Goal: Transaction & Acquisition: Purchase product/service

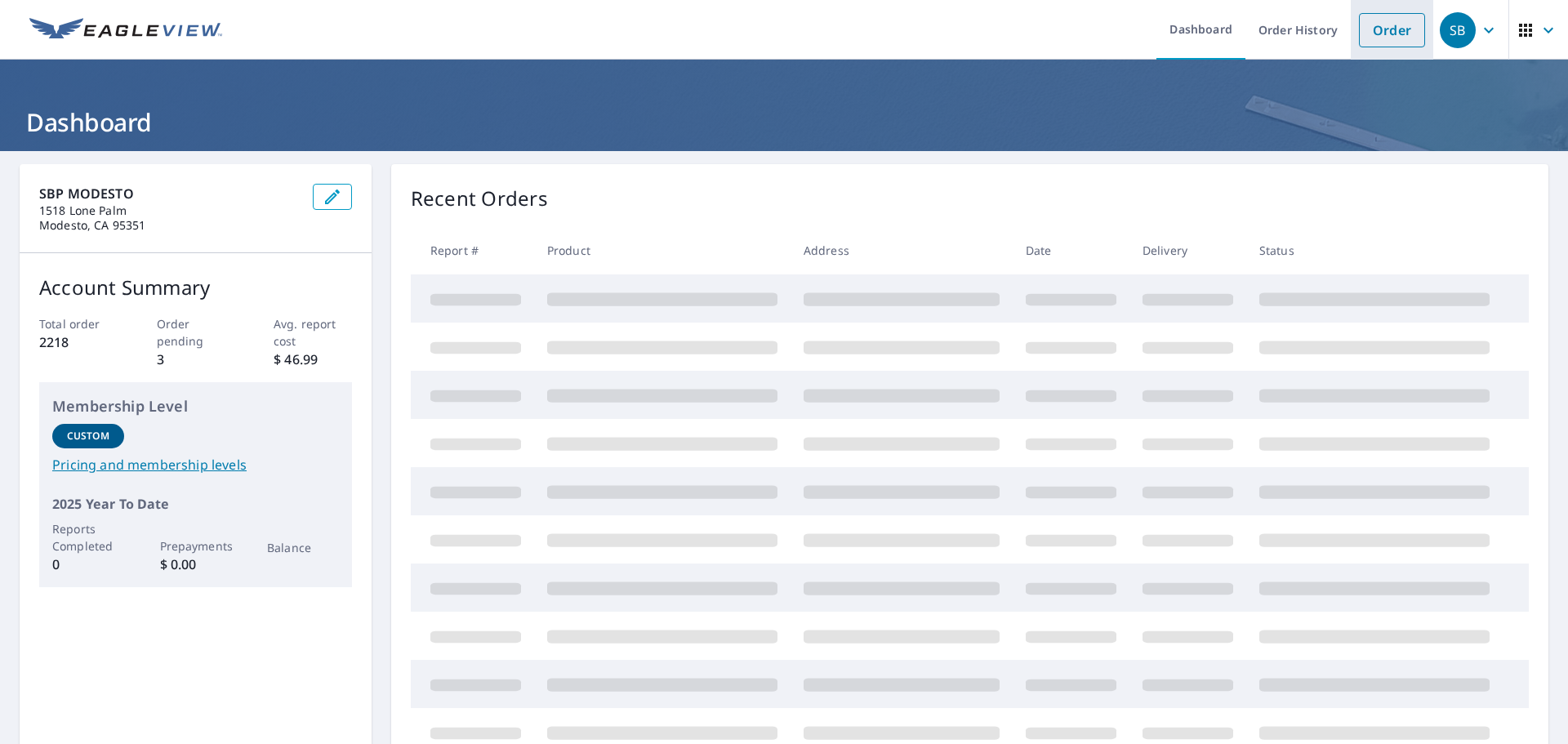
click at [1373, 31] on link "Order" at bounding box center [1392, 30] width 66 height 34
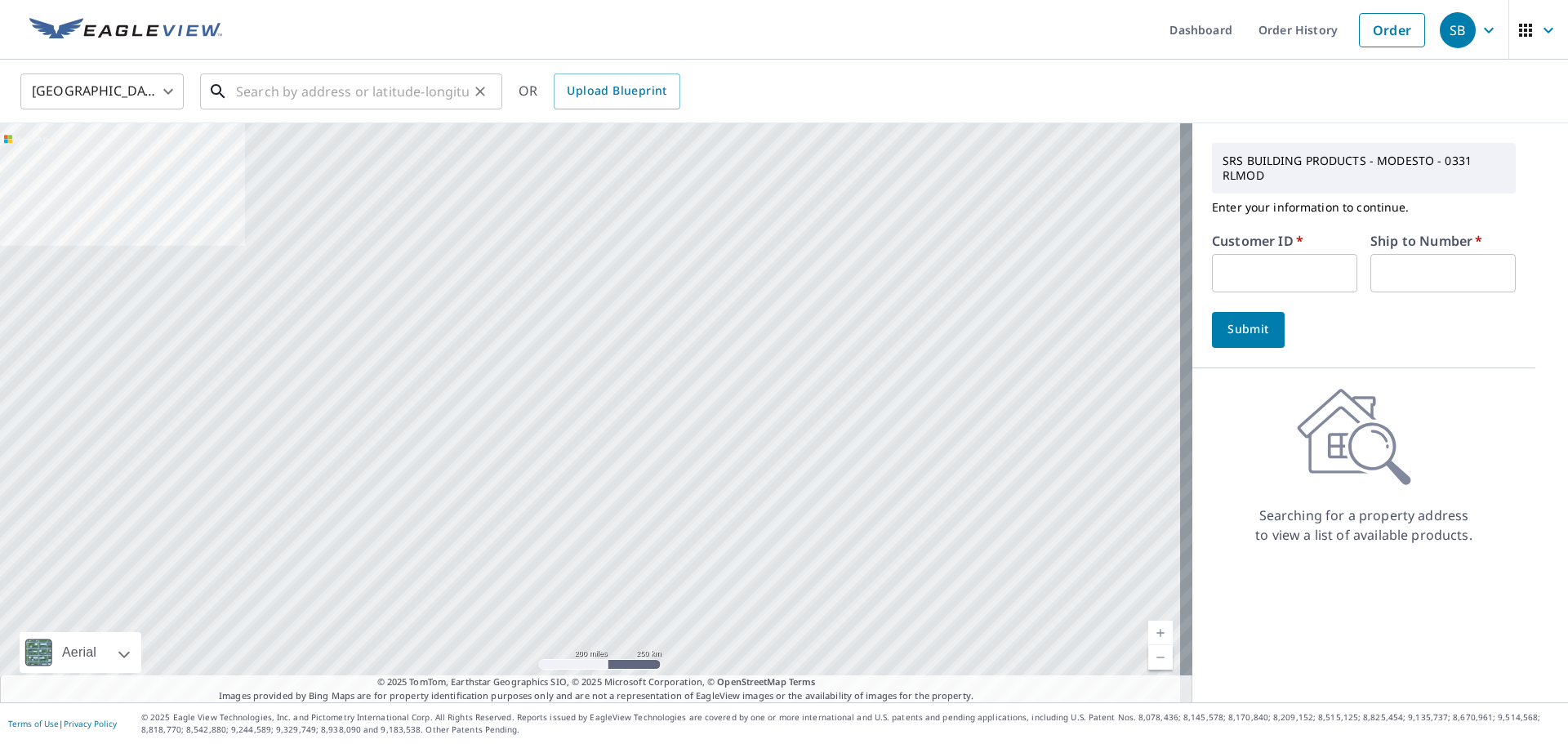
click at [267, 101] on input "text" at bounding box center [351, 91] width 232 height 45
paste input "[STREET_ADDRESS]"
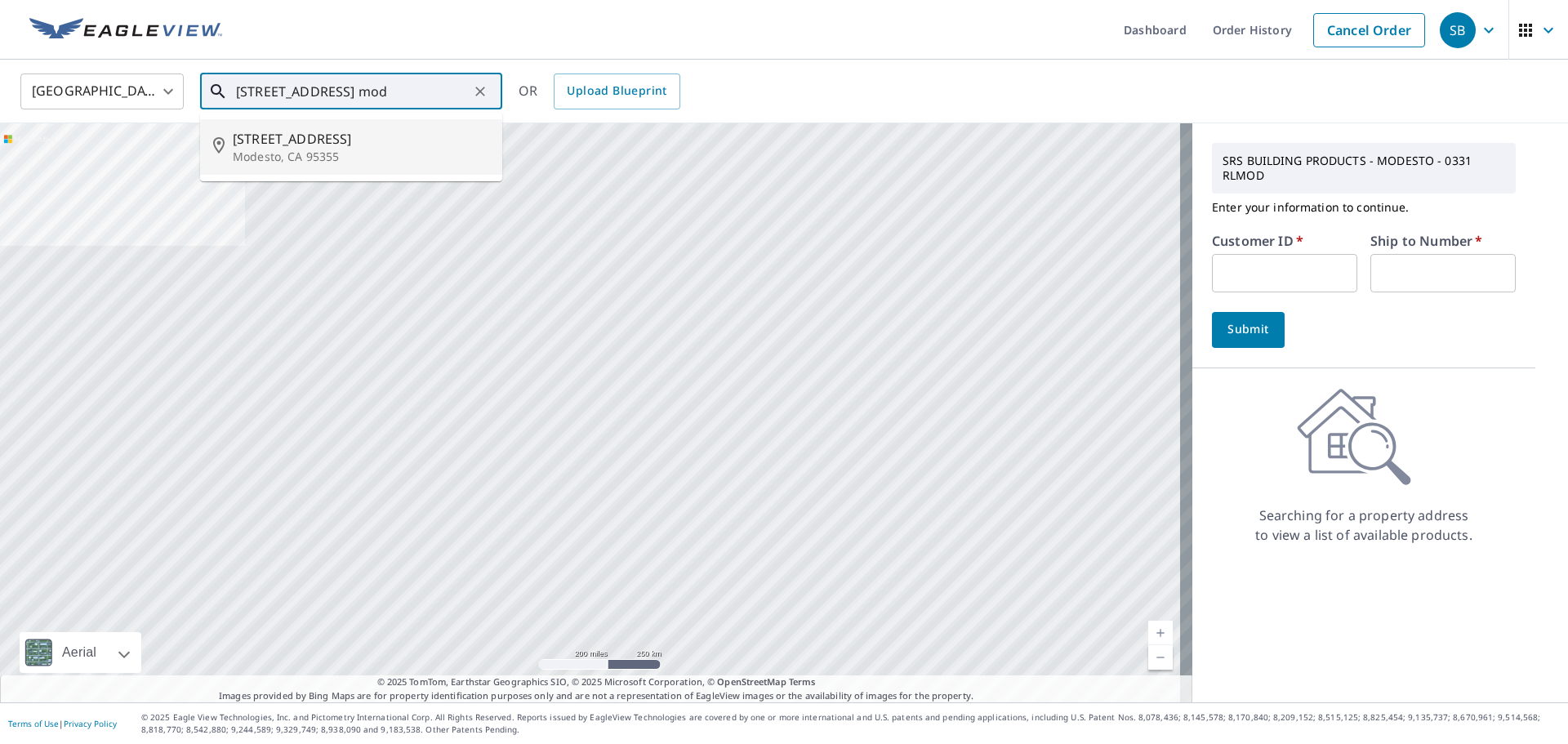
click at [308, 144] on span "[STREET_ADDRESS]" at bounding box center [361, 139] width 256 height 20
type input "[STREET_ADDRESS]"
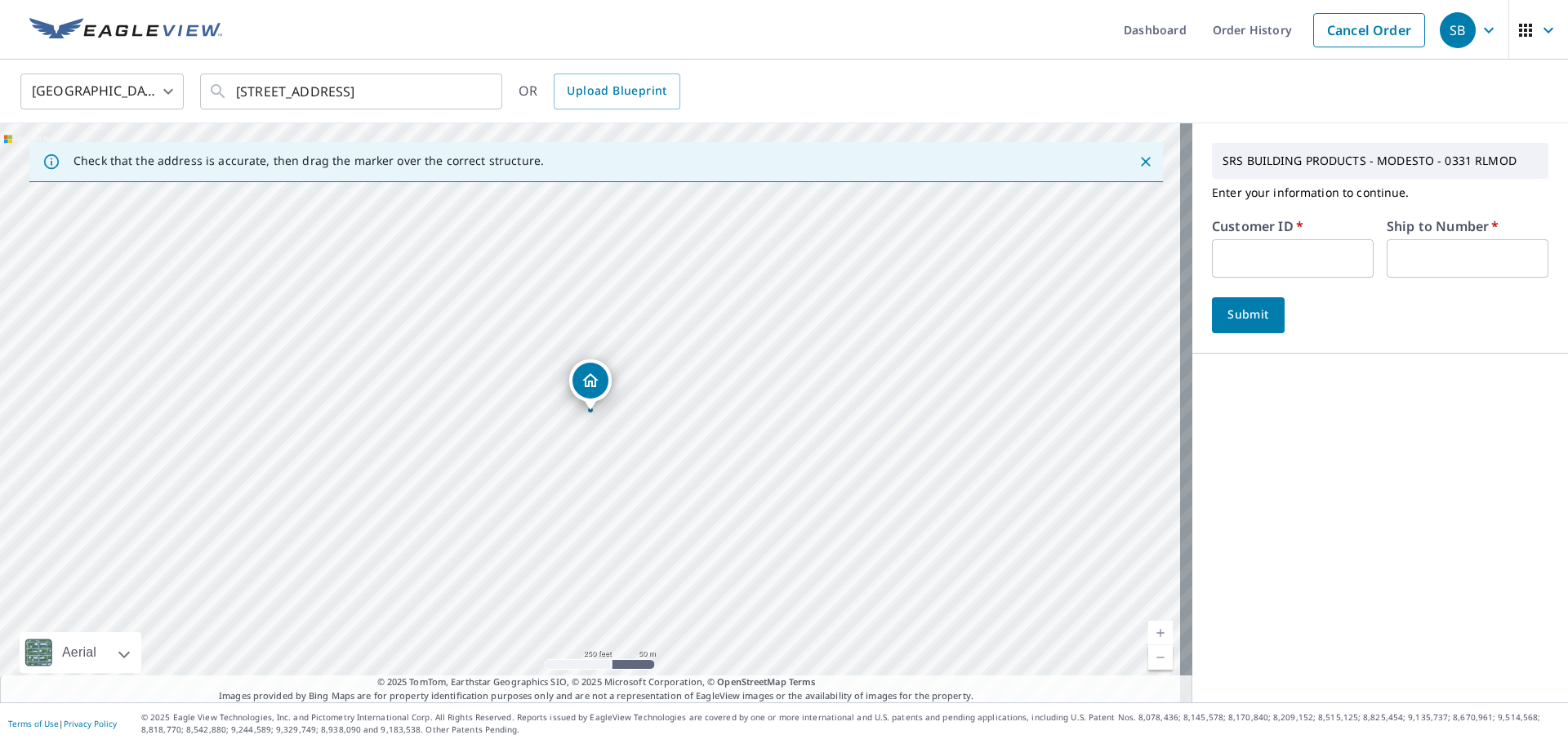
click at [1214, 255] on input "text" at bounding box center [1293, 258] width 162 height 38
type input "TRU331"
click at [1432, 262] on input "text" at bounding box center [1468, 258] width 162 height 38
type input "1"
click at [1244, 314] on span "Submit" at bounding box center [1248, 314] width 46 height 21
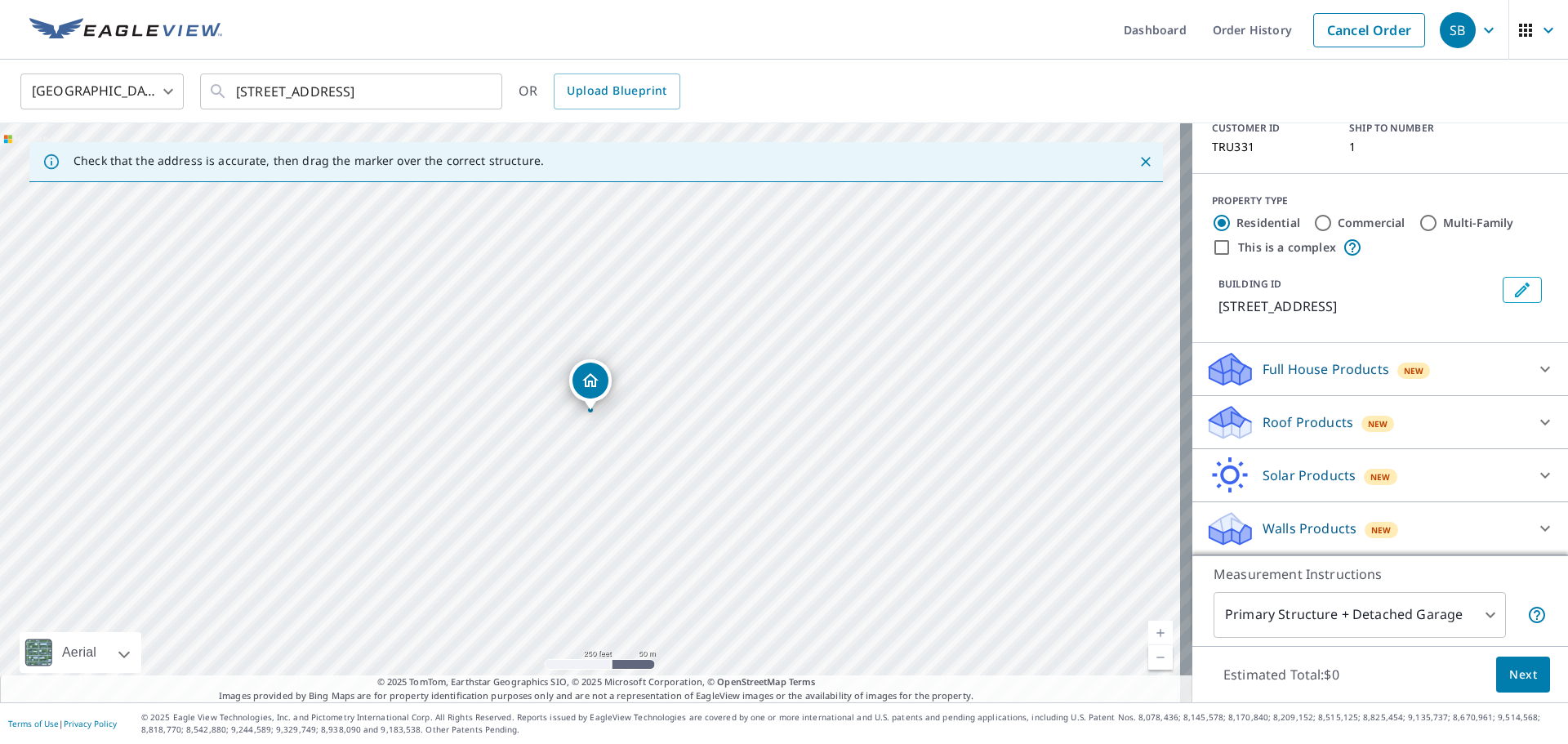
click at [1280, 421] on p "Roof Products" at bounding box center [1308, 422] width 91 height 20
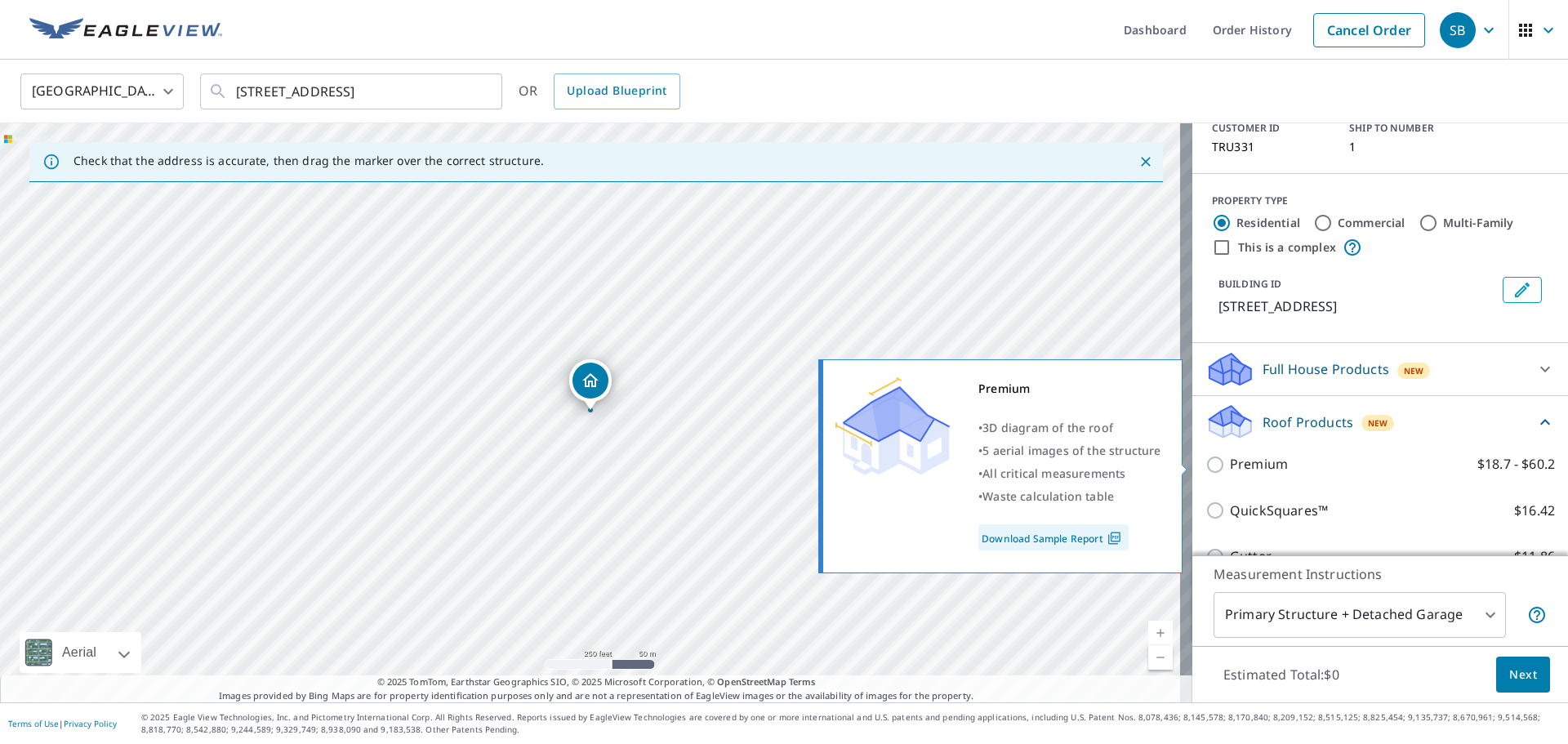
click at [1210, 464] on input "Premium $18.7 - $60.2" at bounding box center [1218, 465] width 25 height 20
checkbox input "true"
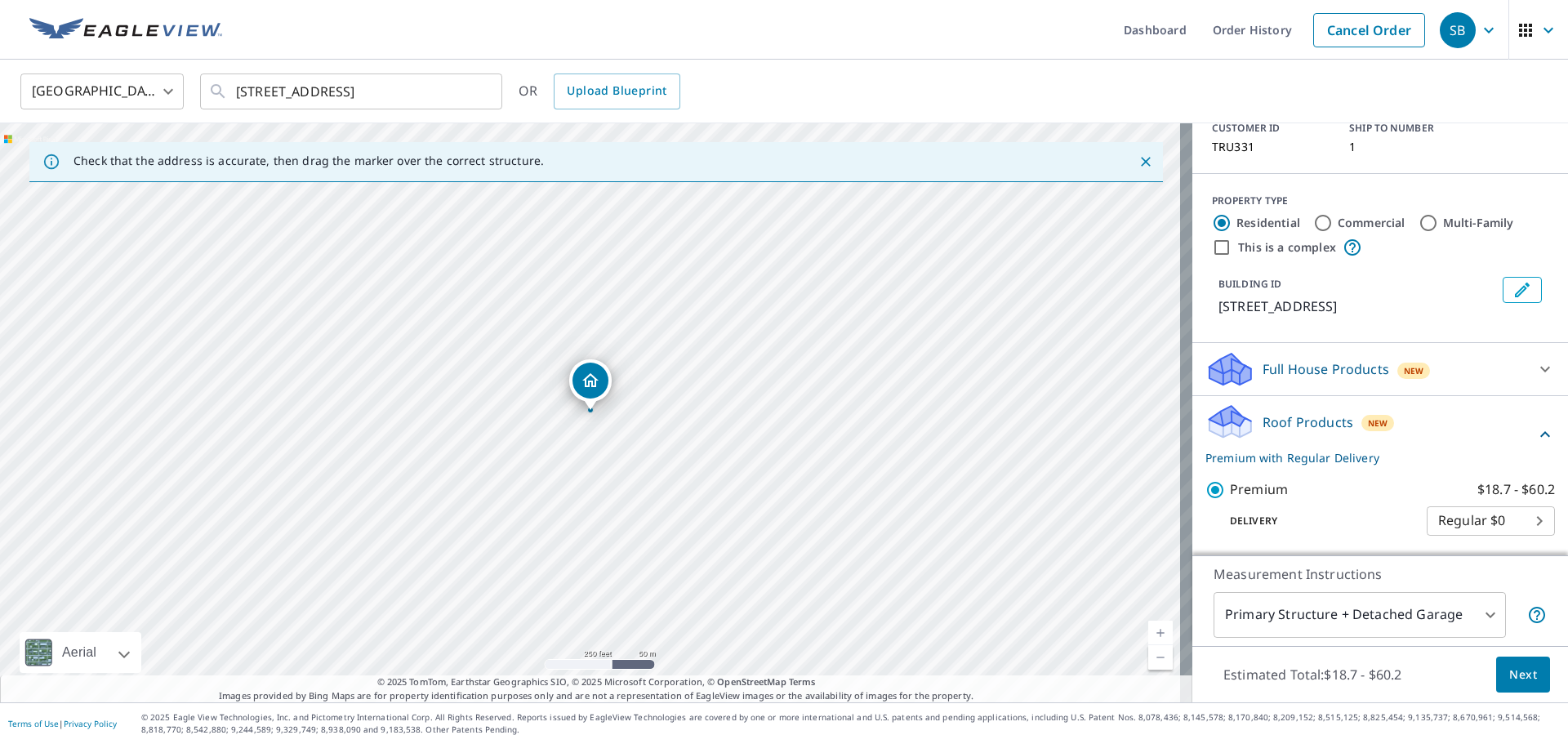
click at [1520, 670] on span "Next" at bounding box center [1523, 675] width 28 height 21
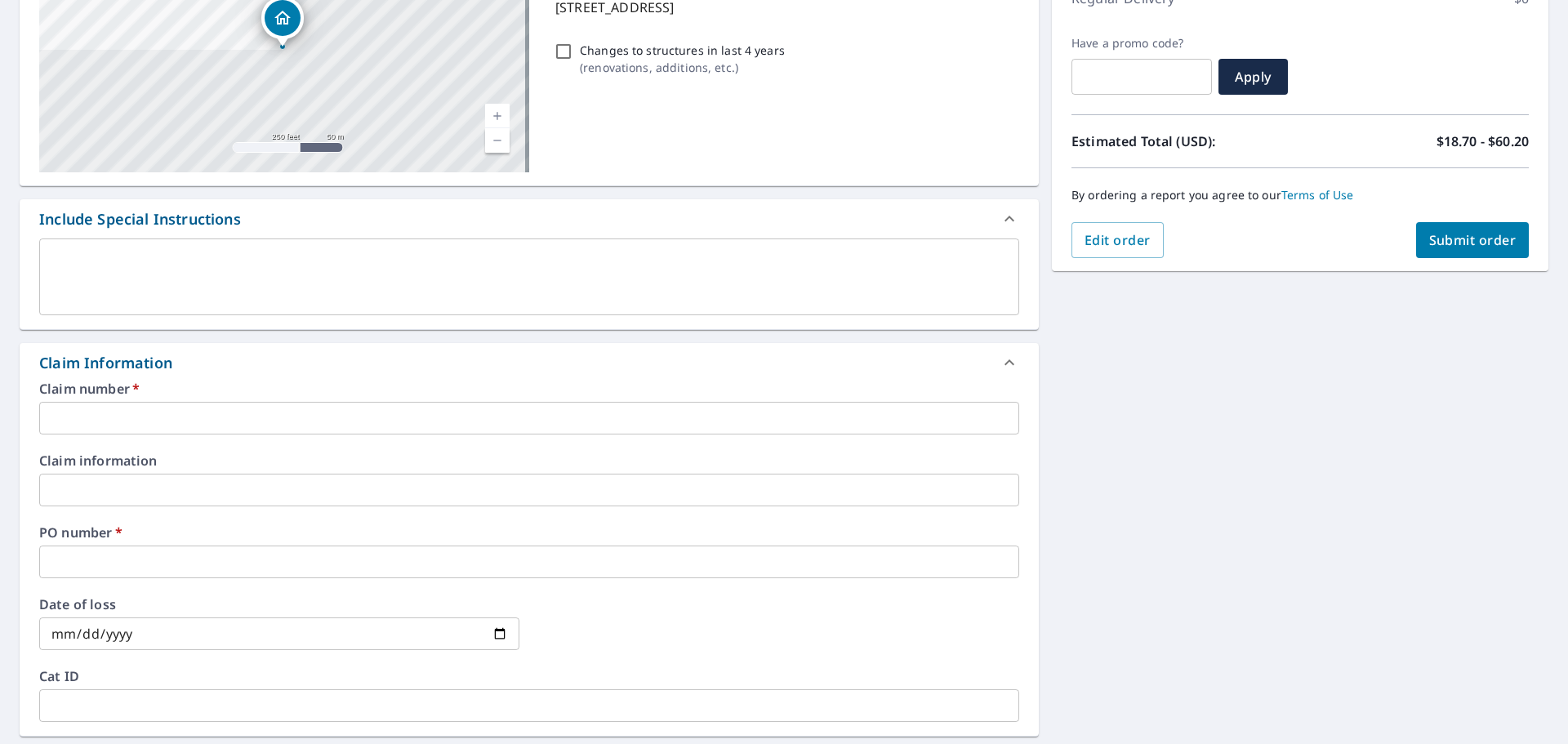
scroll to position [408, 0]
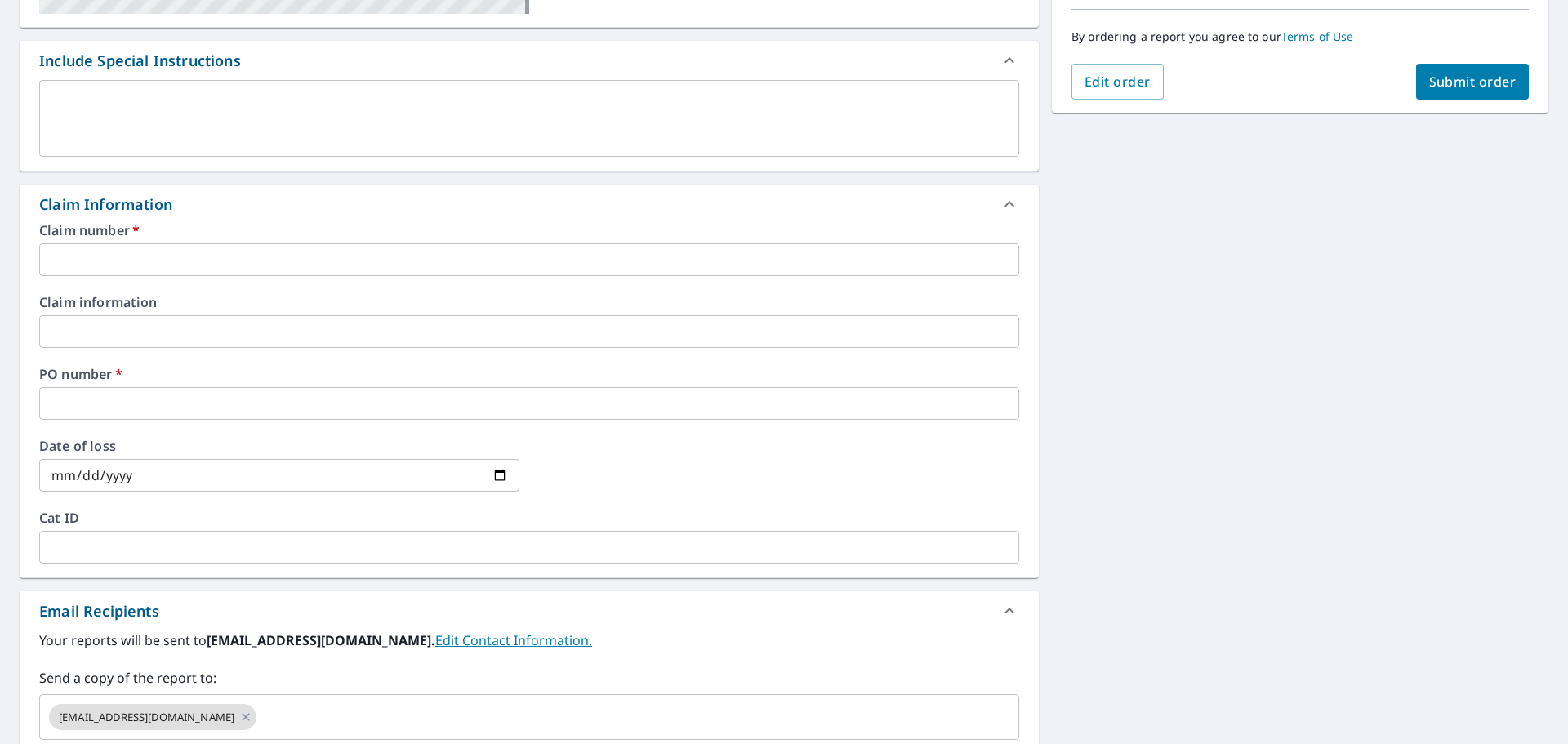
click at [78, 254] on input "text" at bounding box center [528, 260] width 980 height 33
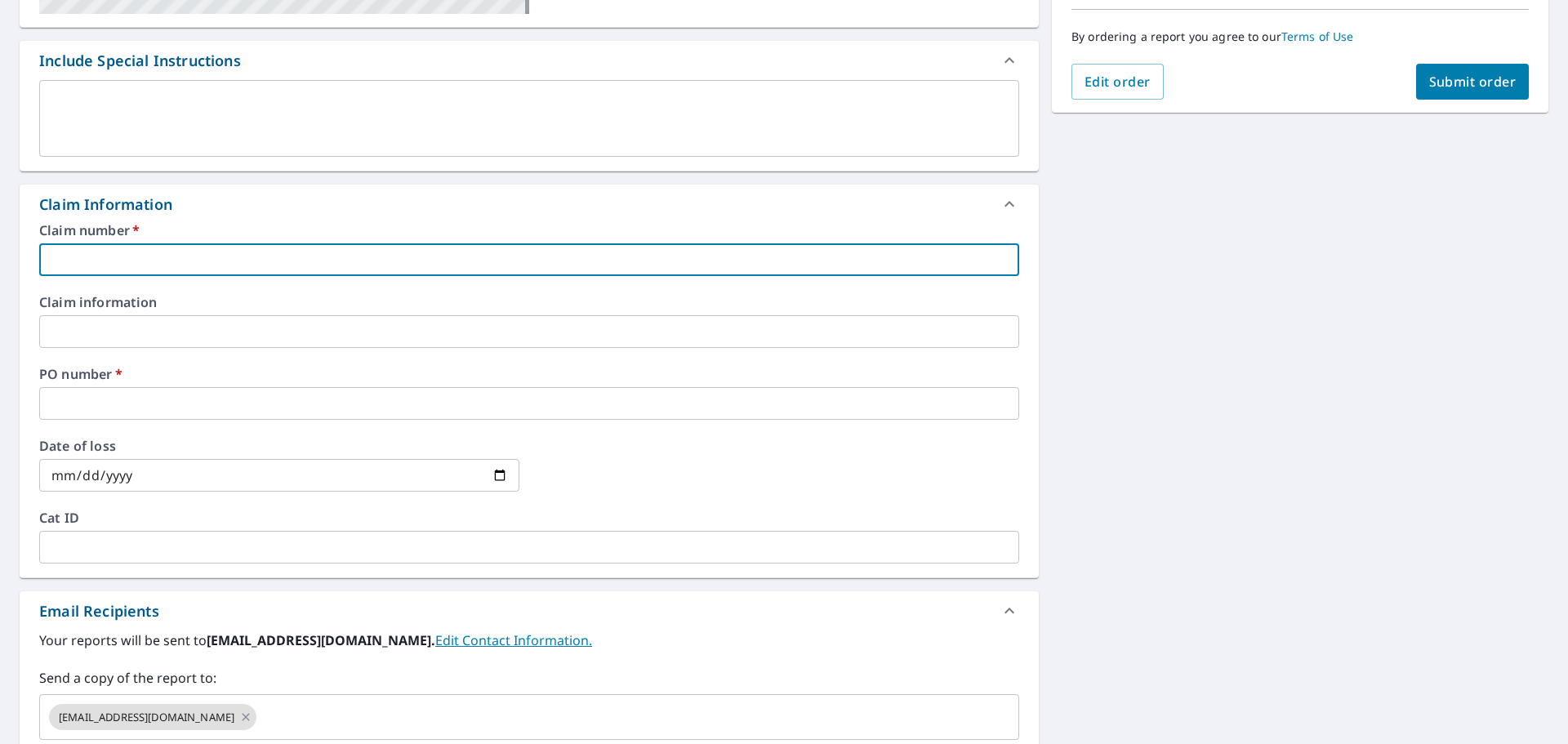
type input "1"
checkbox input "true"
type input "1"
click at [84, 398] on input "text" at bounding box center [528, 403] width 980 height 33
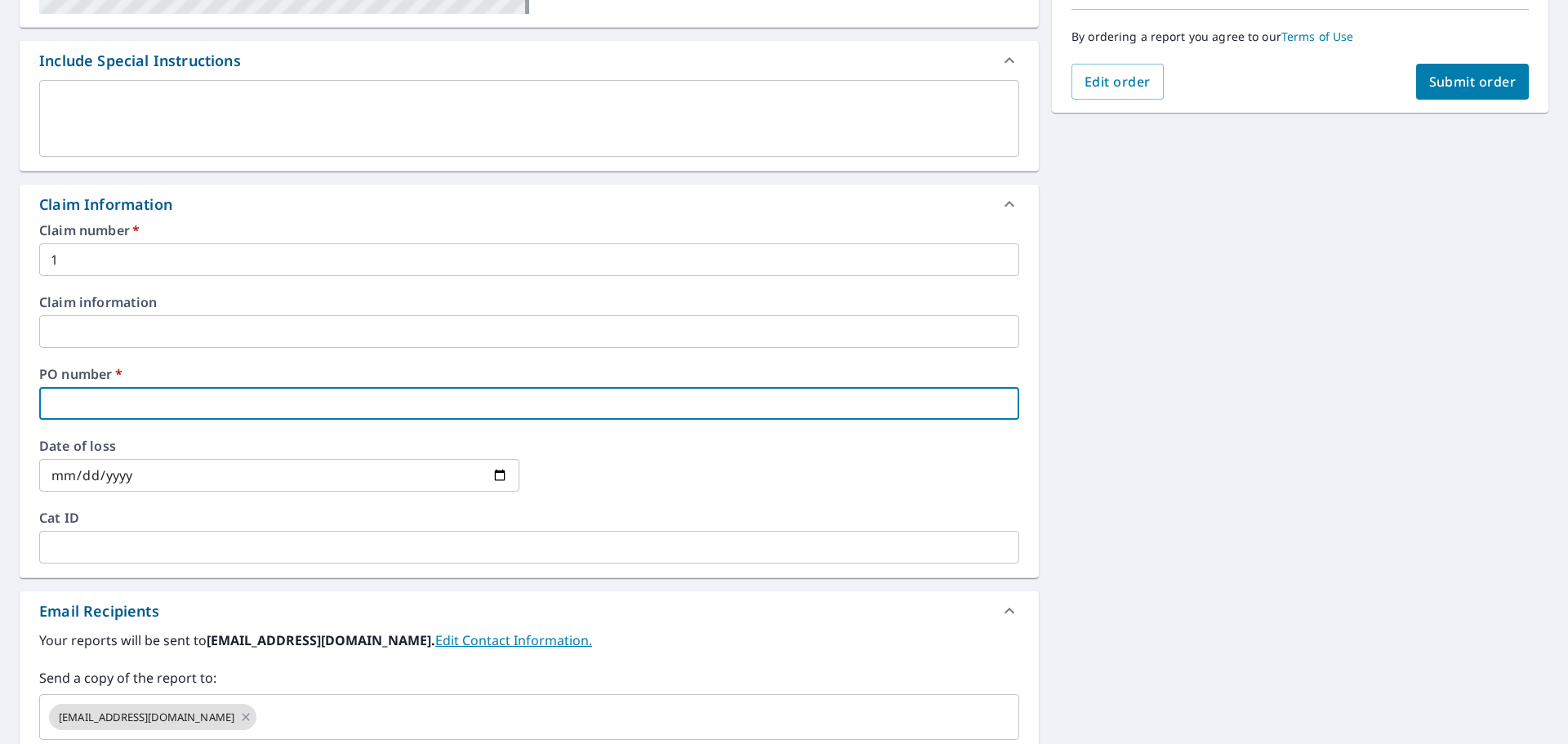
paste input "[STREET_ADDRESS]"
type input "[STREET_ADDRESS]"
checkbox input "true"
type input "[STREET_ADDRESS]"
click at [1451, 81] on span "Submit order" at bounding box center [1473, 82] width 88 height 18
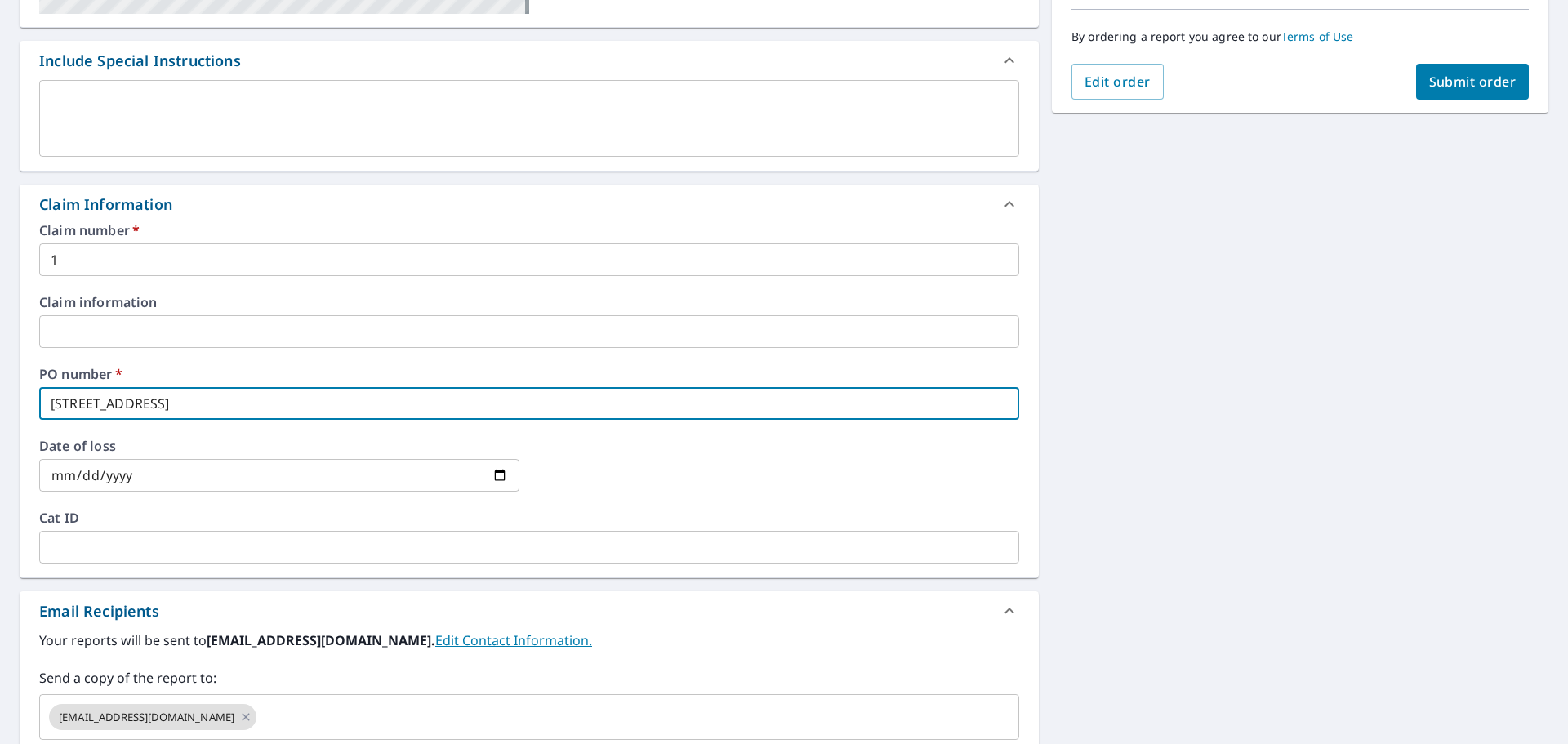
checkbox input "true"
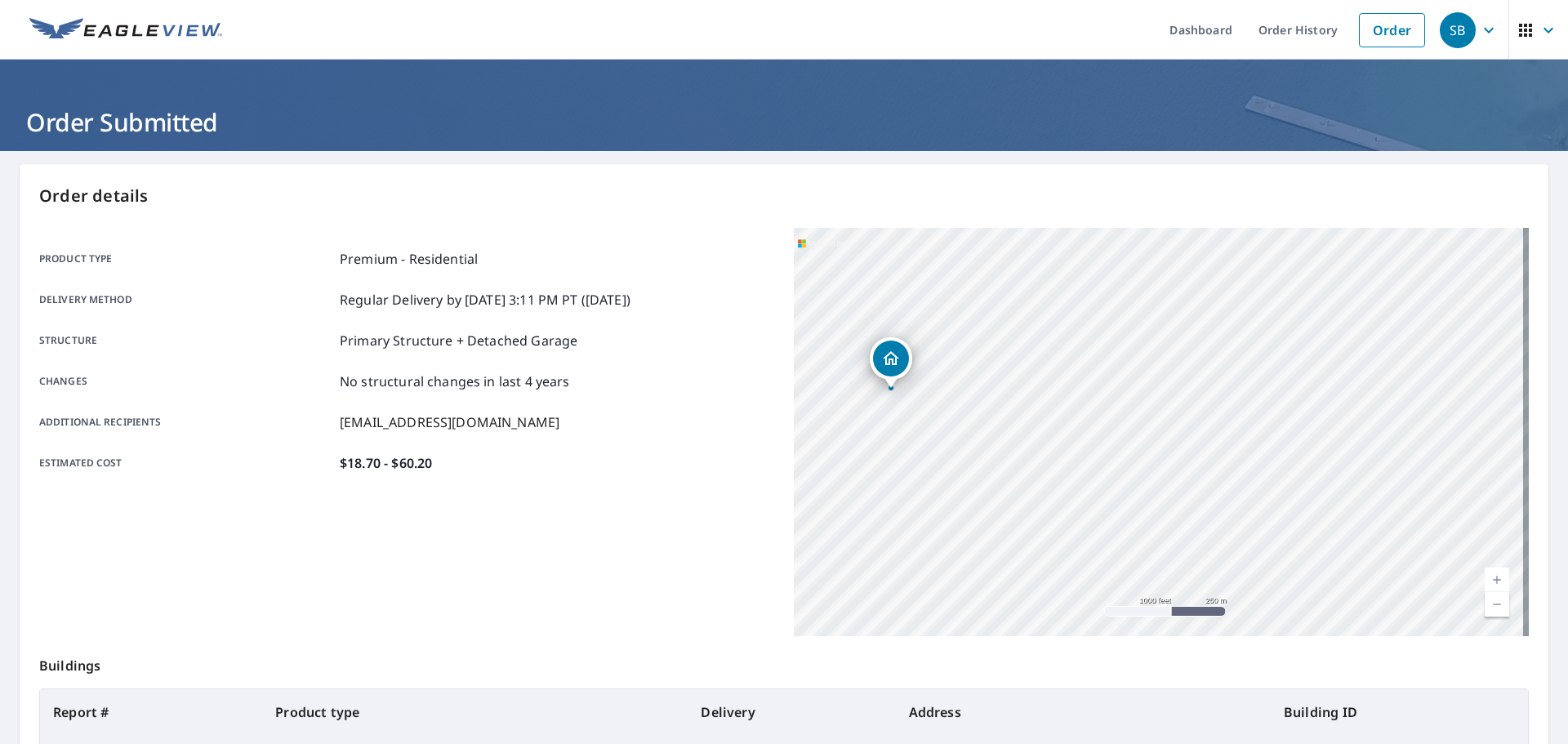
scroll to position [217, 0]
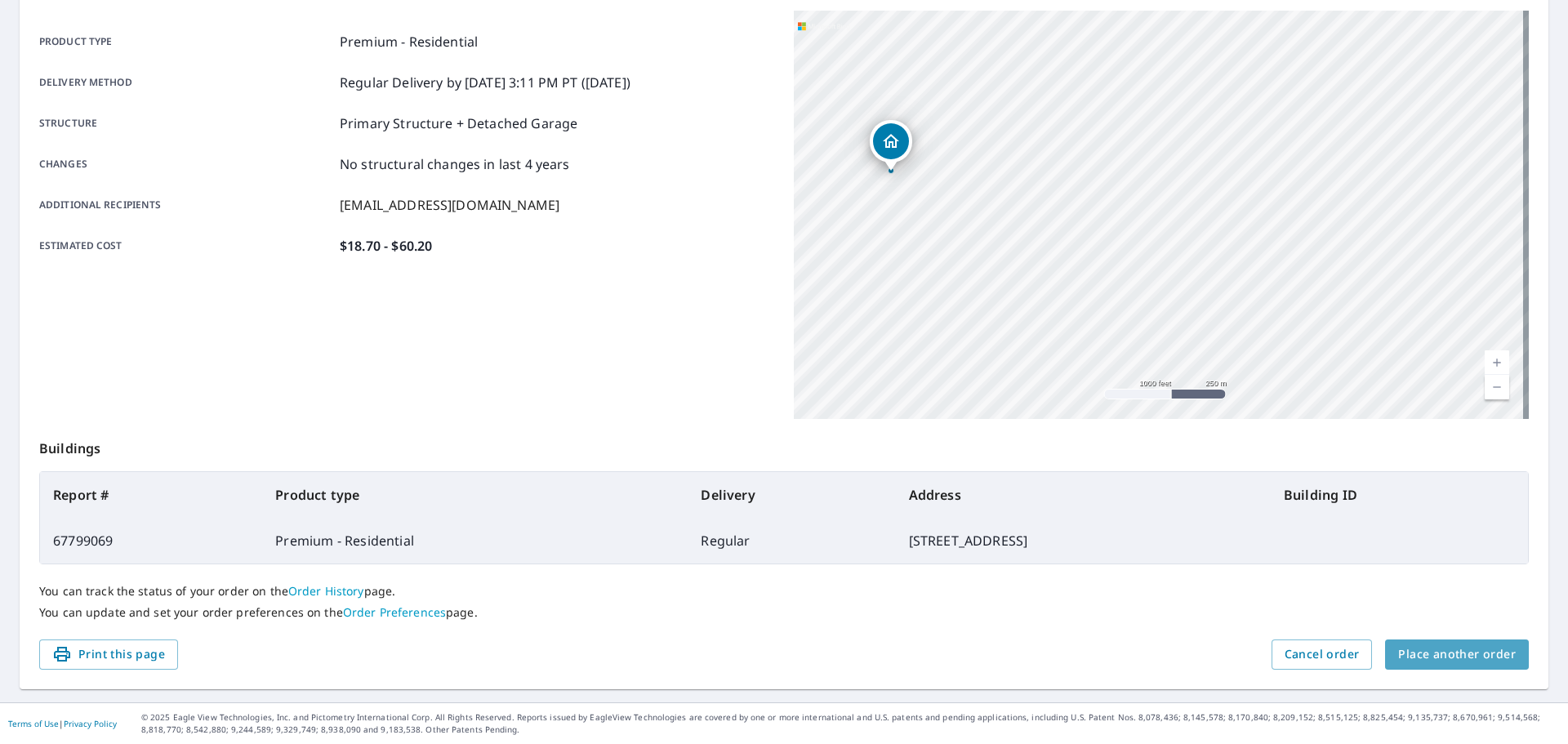
click at [1475, 656] on span "Place another order" at bounding box center [1457, 654] width 117 height 21
